Goal: Task Accomplishment & Management: Manage account settings

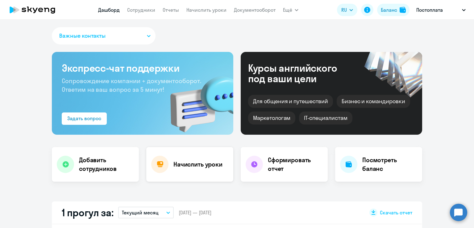
click at [205, 161] on h4 "Начислить уроки" at bounding box center [197, 164] width 49 height 9
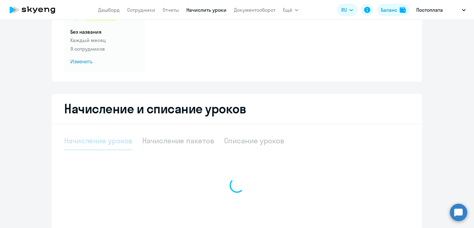
scroll to position [107, 0]
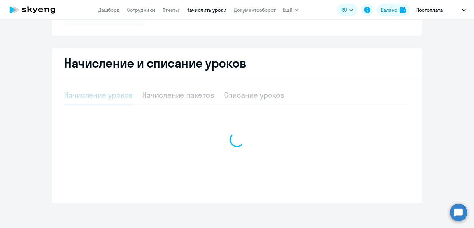
select select "10"
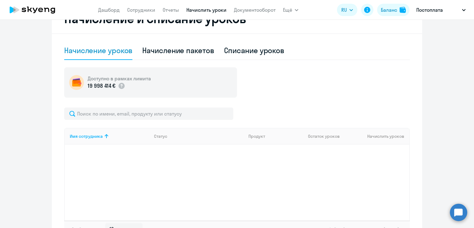
scroll to position [196, 0]
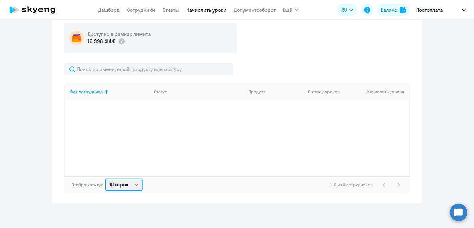
click at [133, 184] on select "10 строк 30 строк 50 строк" at bounding box center [123, 184] width 37 height 12
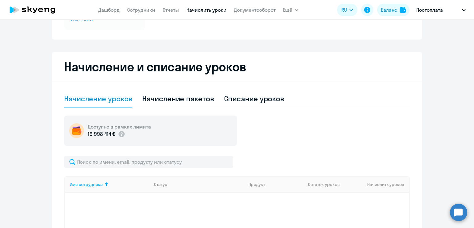
scroll to position [42, 0]
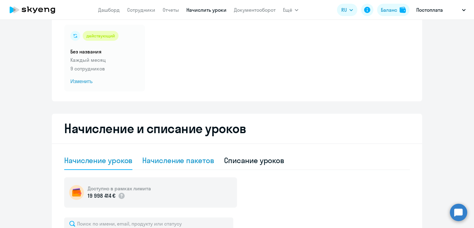
click at [185, 163] on div "Начисление пакетов" at bounding box center [178, 160] width 72 height 10
select select "10"
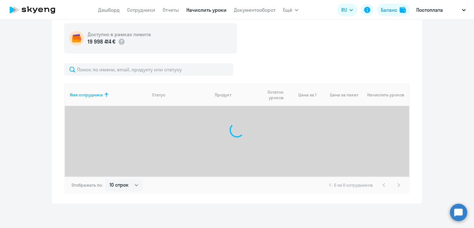
scroll to position [196, 0]
click at [113, 11] on link "Дашборд" at bounding box center [109, 10] width 22 height 6
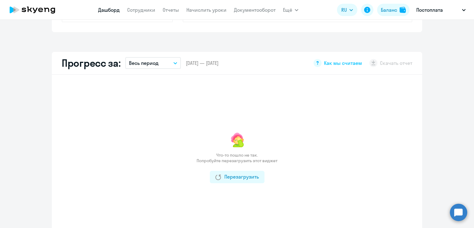
scroll to position [350, 0]
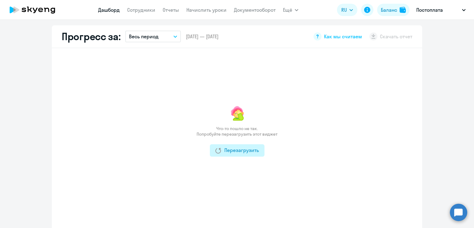
click at [236, 153] on button "Перезагрузить" at bounding box center [237, 150] width 55 height 12
click at [147, 11] on link "Сотрудники" at bounding box center [141, 10] width 28 height 6
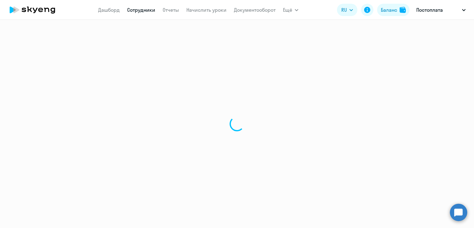
select select "30"
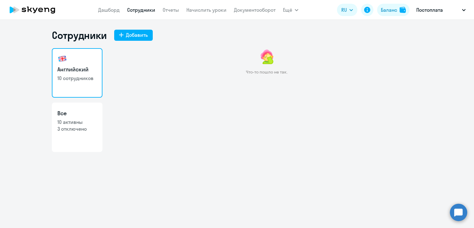
click at [73, 121] on p "10 активны" at bounding box center [76, 121] width 39 height 7
select select "30"
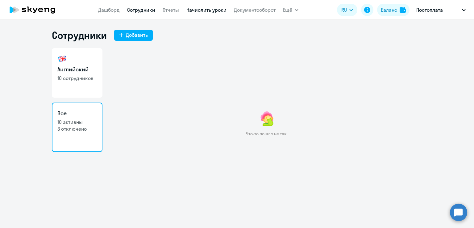
click at [200, 10] on link "Начислить уроки" at bounding box center [206, 10] width 40 height 6
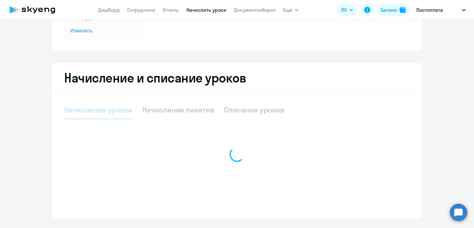
scroll to position [107, 0]
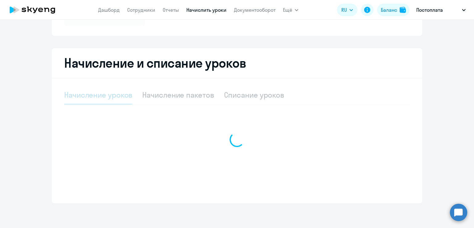
select select "10"
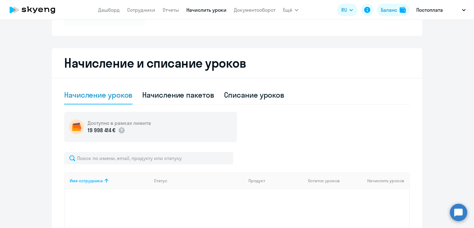
scroll to position [196, 0]
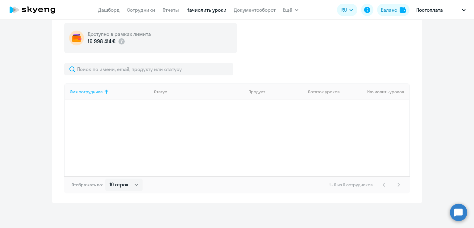
click at [87, 92] on div "Имя сотрудника" at bounding box center [86, 92] width 33 height 6
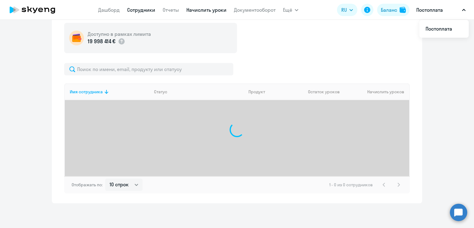
click at [135, 9] on link "Сотрудники" at bounding box center [141, 10] width 28 height 6
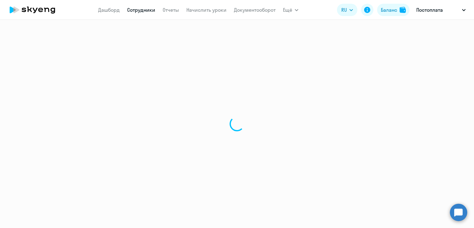
select select "30"
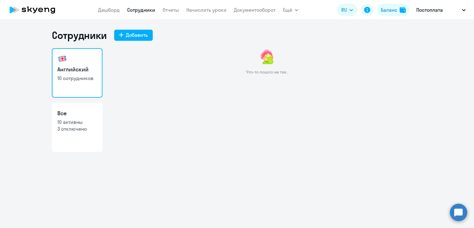
click at [200, 4] on nav "[PERSON_NAME] Отчеты Начислить уроки Документооборот" at bounding box center [186, 10] width 177 height 12
click at [200, 9] on link "Начислить уроки" at bounding box center [206, 10] width 40 height 6
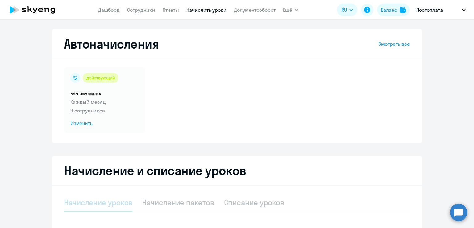
scroll to position [93, 0]
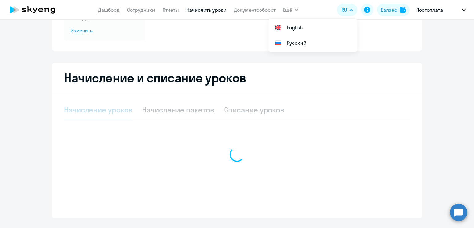
select select "10"
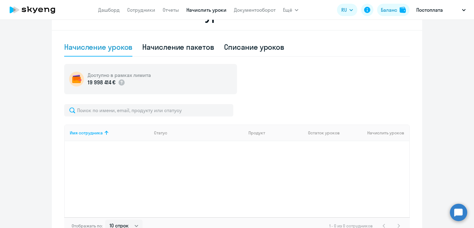
scroll to position [165, 0]
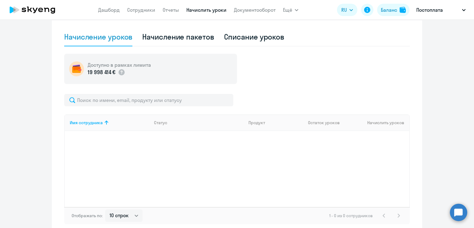
click at [197, 13] on app-menu-item-link "Начислить уроки" at bounding box center [206, 10] width 40 height 8
click at [195, 7] on link "Начислить уроки" at bounding box center [206, 10] width 40 height 6
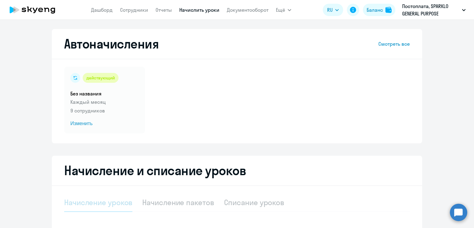
select select "10"
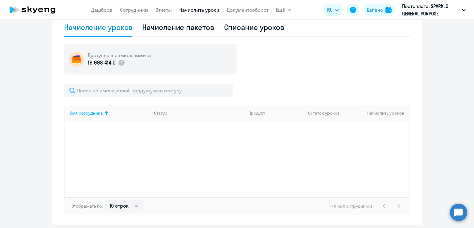
scroll to position [196, 0]
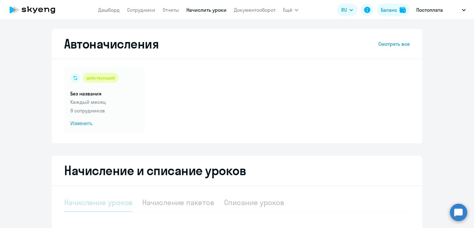
select select "10"
